Goal: Check status

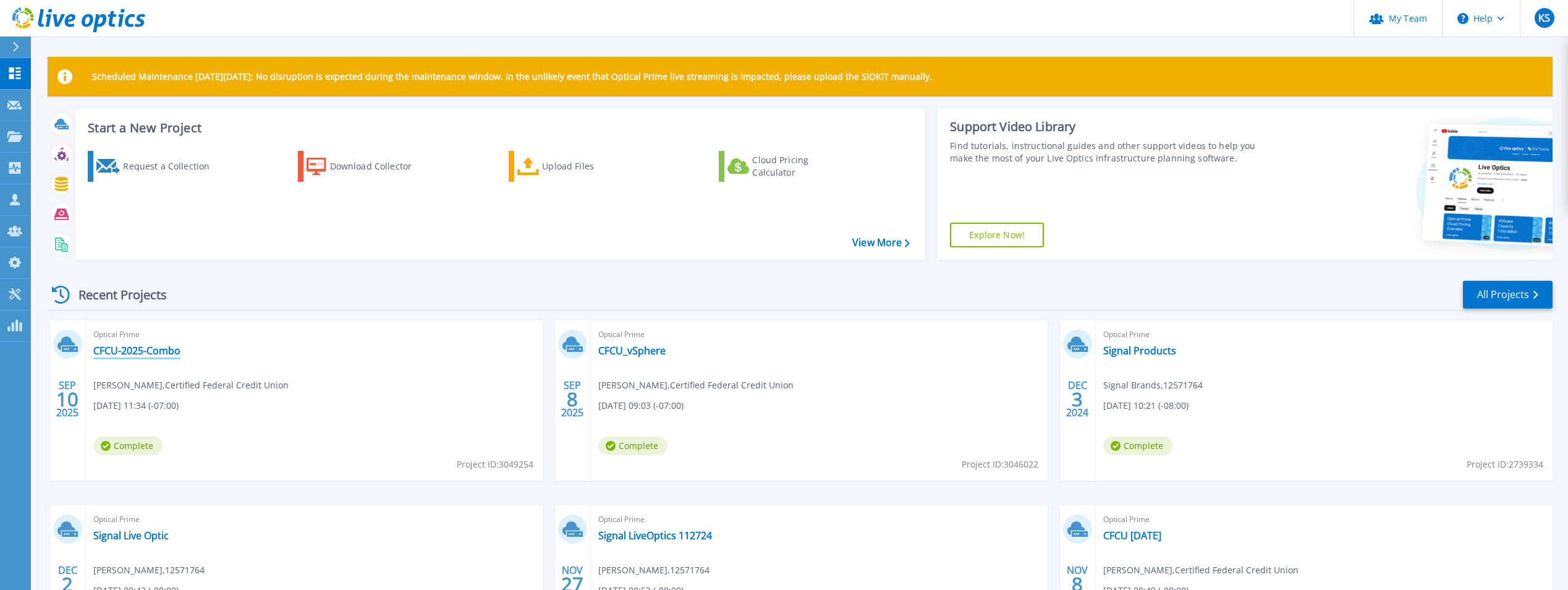
click at [162, 345] on link "CFCU-2025-Combo" at bounding box center [137, 351] width 87 height 13
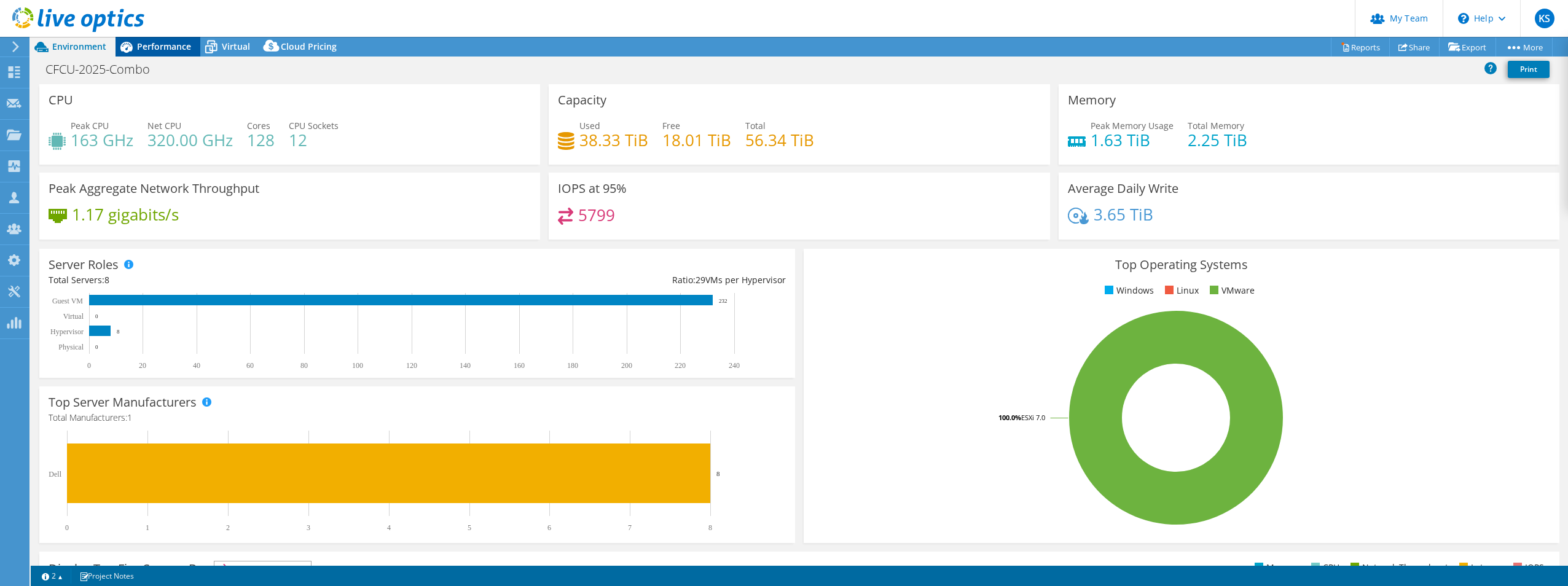
click at [169, 41] on span "Performance" at bounding box center [164, 46] width 54 height 12
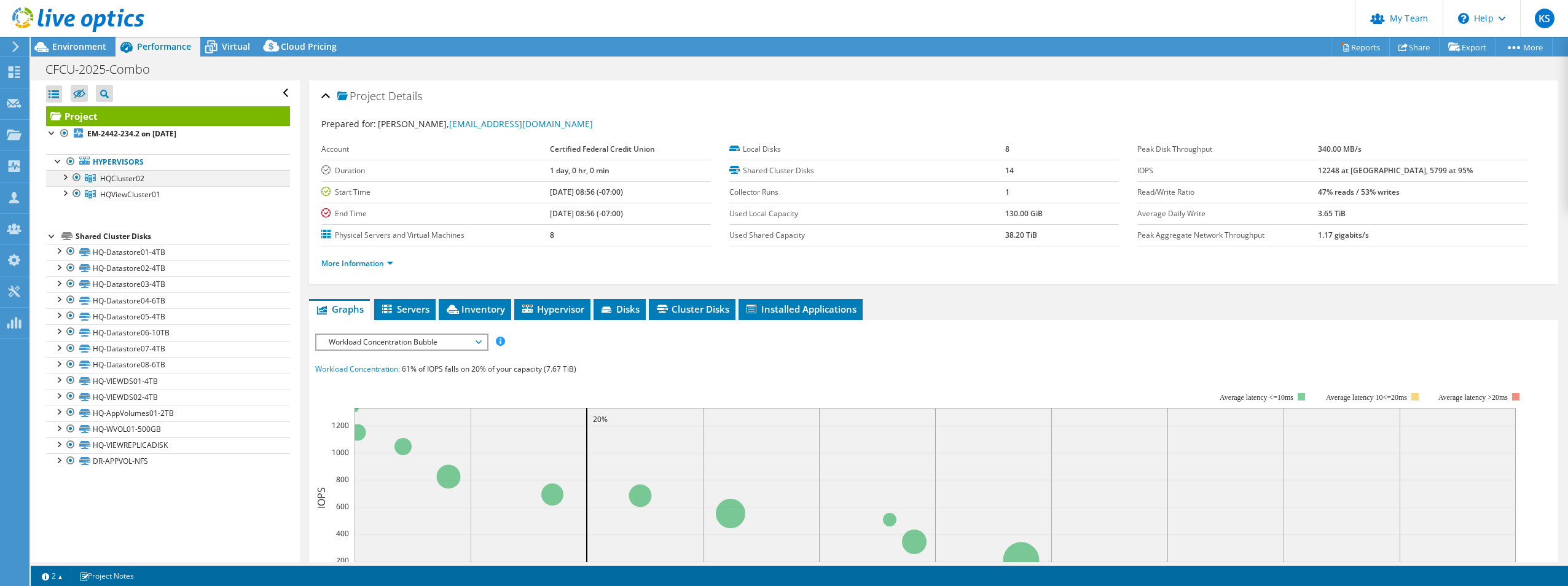
click at [70, 179] on div at bounding box center [65, 176] width 13 height 13
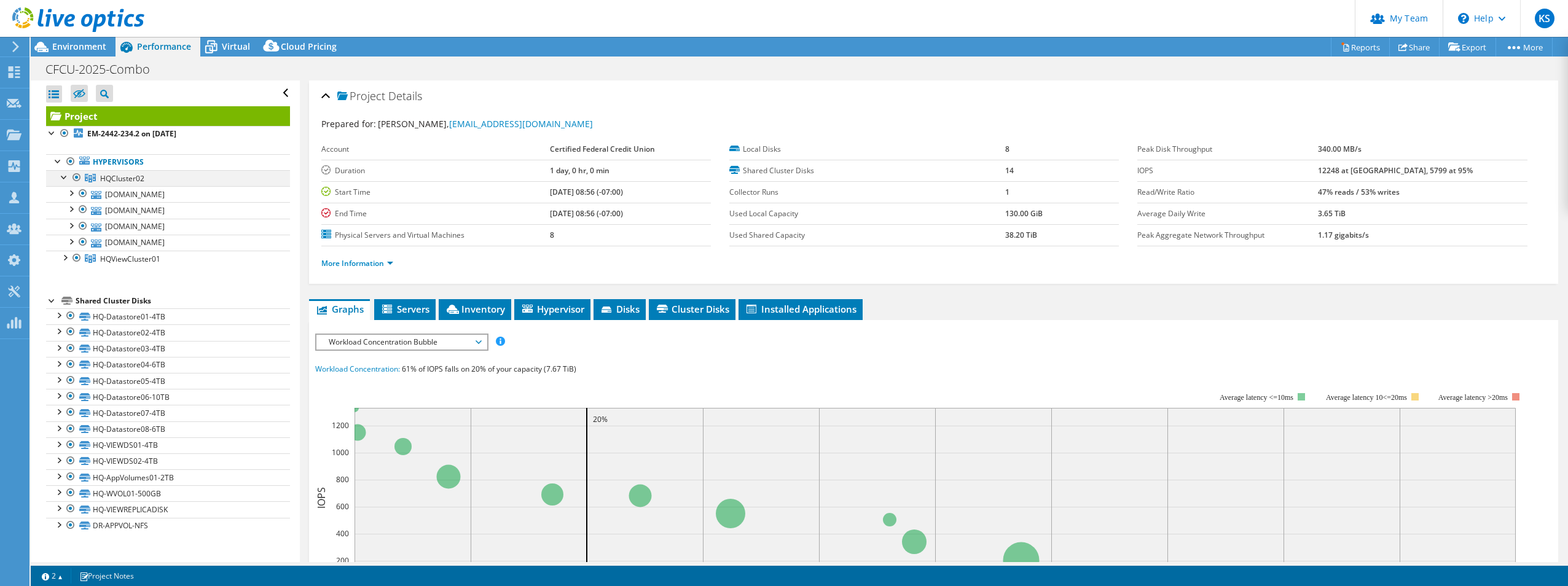
click at [75, 176] on div at bounding box center [77, 177] width 13 height 14
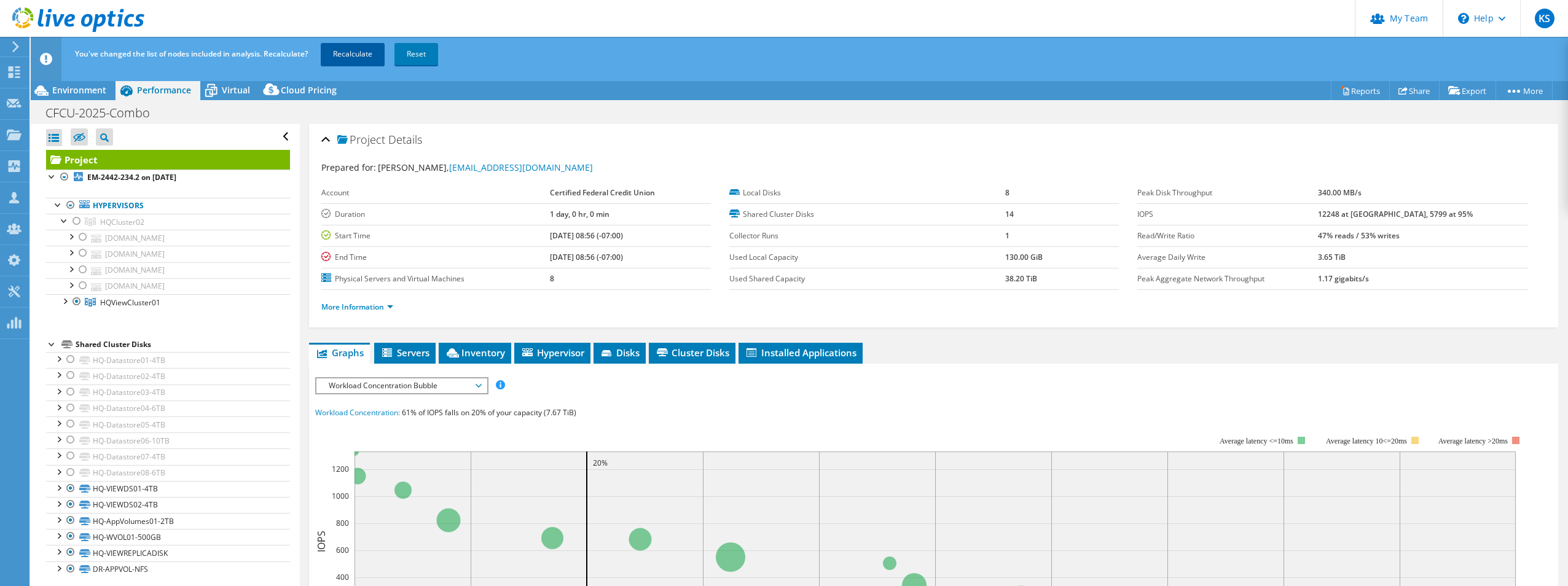
click at [367, 56] on link "Recalculate" at bounding box center [352, 54] width 64 height 23
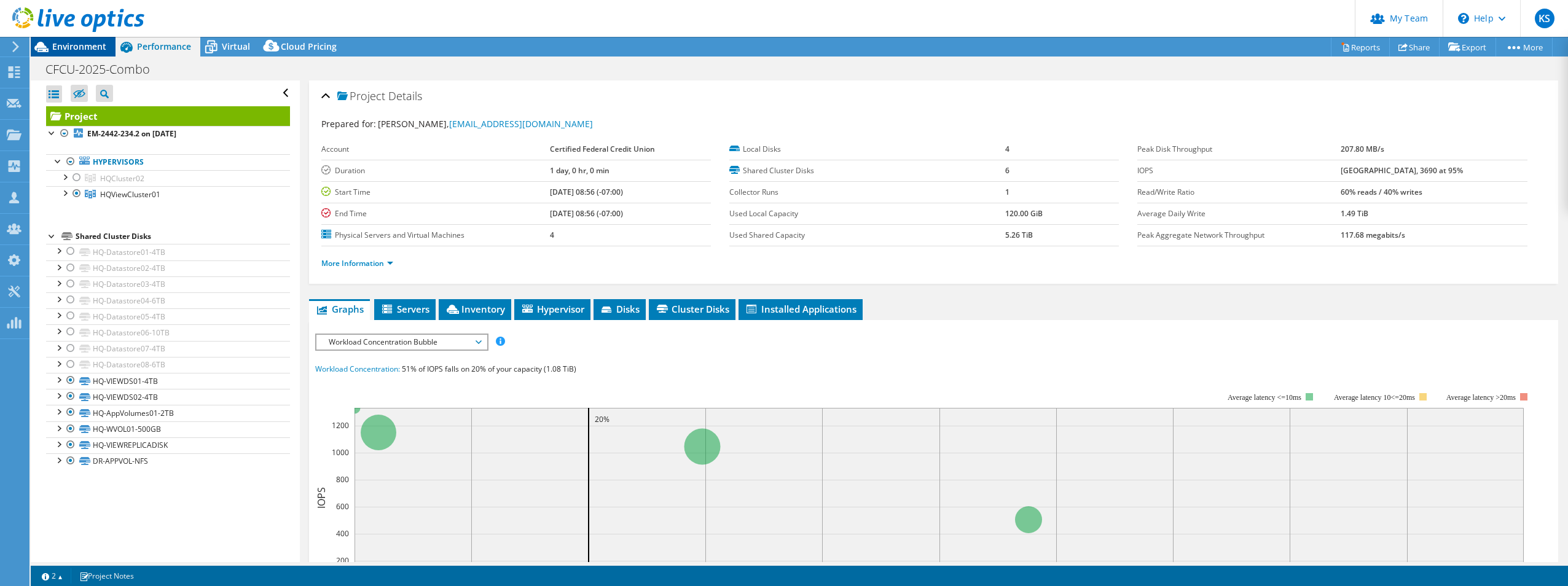
click at [84, 51] on span "Environment" at bounding box center [79, 46] width 54 height 12
